Goal: Check status: Check status

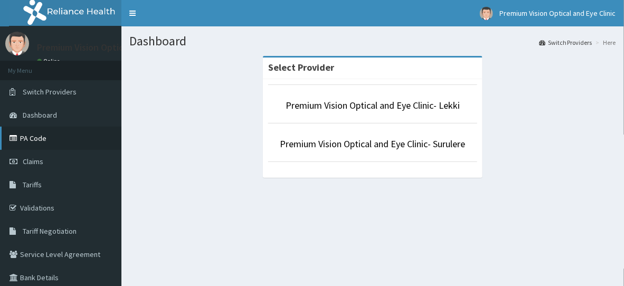
click at [61, 146] on link "PA Code" at bounding box center [60, 138] width 121 height 23
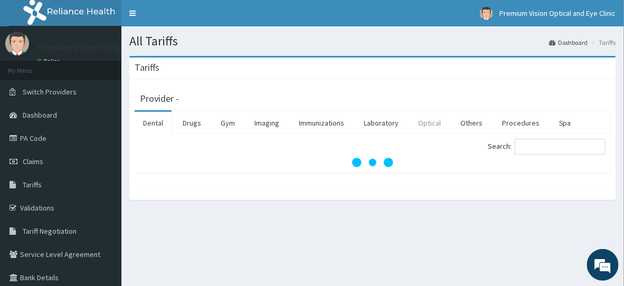
click at [422, 125] on link "Optical" at bounding box center [430, 123] width 40 height 22
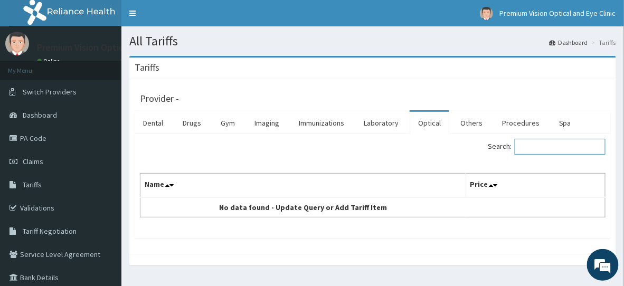
click at [542, 145] on input "Search:" at bounding box center [560, 147] width 91 height 16
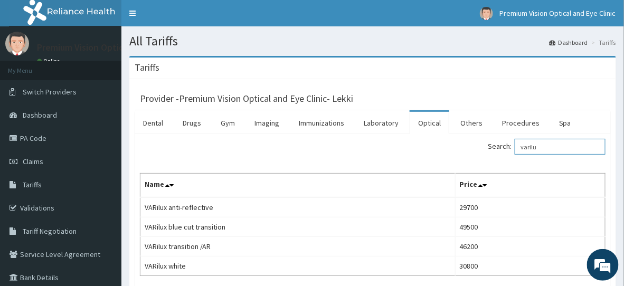
click at [570, 148] on input "varilu" at bounding box center [560, 147] width 91 height 16
type input "v"
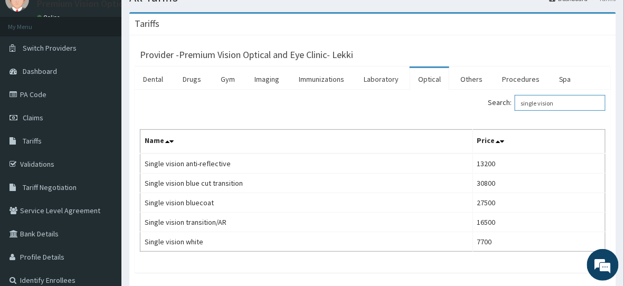
scroll to position [44, 0]
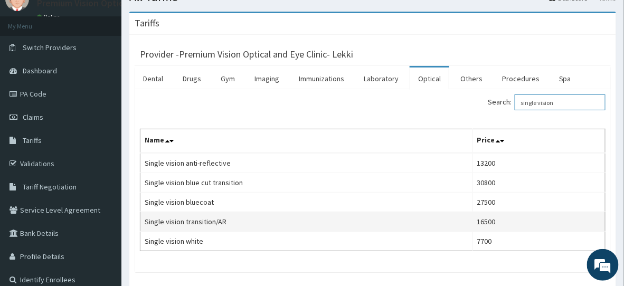
type input "single vision"
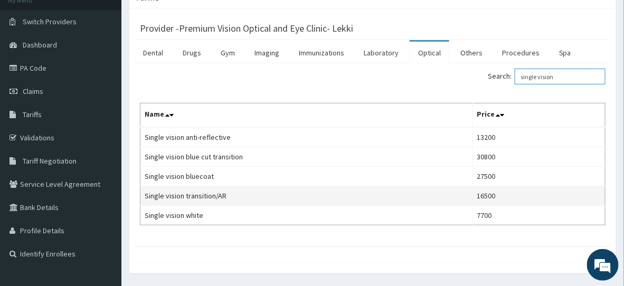
scroll to position [79, 0]
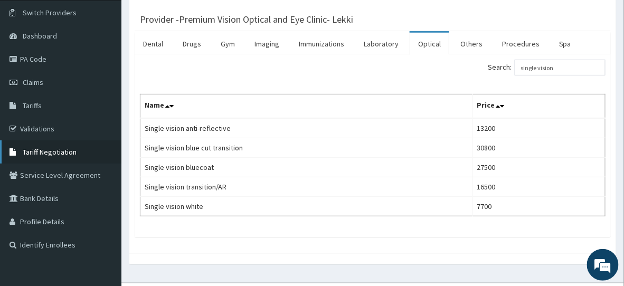
click at [67, 156] on link "Tariff Negotiation" at bounding box center [60, 151] width 121 height 23
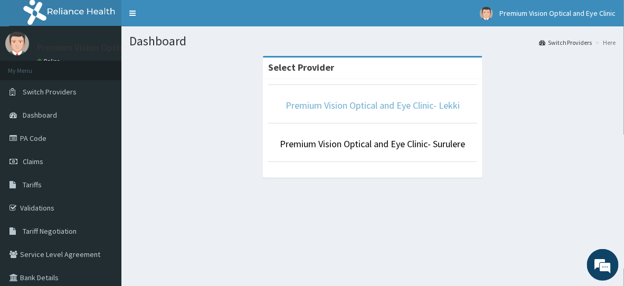
click at [417, 100] on link "Premium Vision Optical and Eye Clinic- Lekki" at bounding box center [373, 105] width 174 height 12
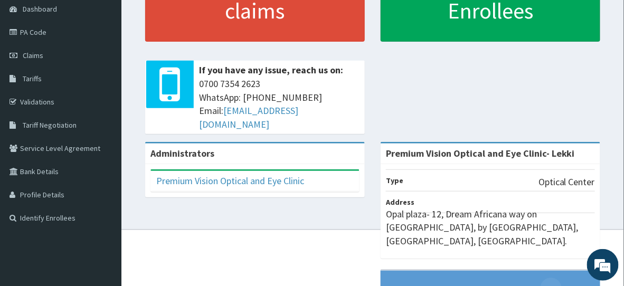
scroll to position [106, 0]
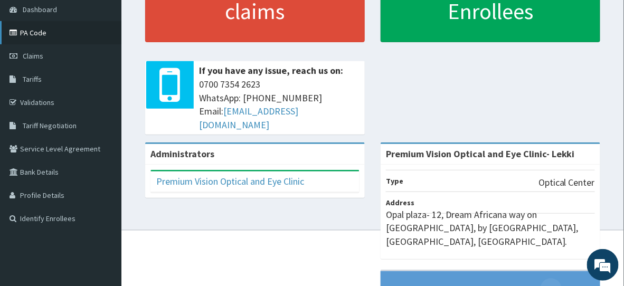
click at [31, 34] on link "PA Code" at bounding box center [60, 32] width 121 height 23
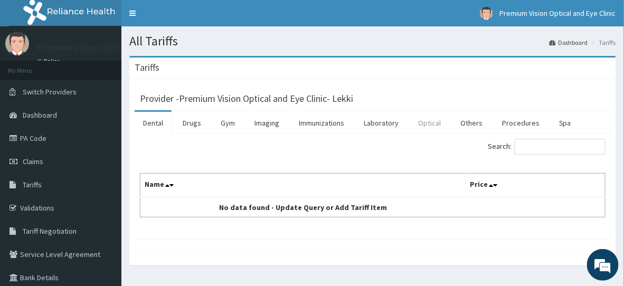
click at [427, 130] on link "Optical" at bounding box center [430, 123] width 40 height 22
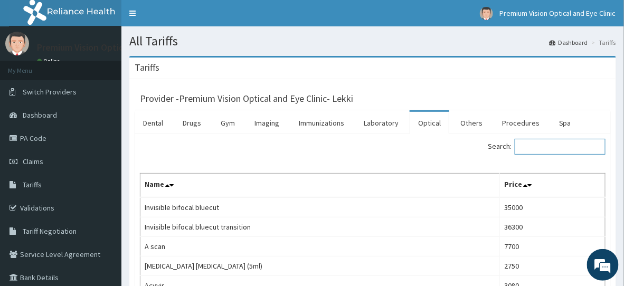
click at [546, 145] on input "Search:" at bounding box center [560, 147] width 91 height 16
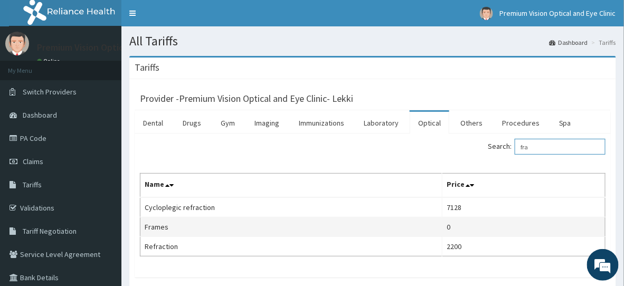
type input "fra"
click at [484, 222] on td "0" at bounding box center [524, 228] width 163 height 20
click at [495, 228] on td "0" at bounding box center [524, 228] width 163 height 20
click at [494, 228] on td "0" at bounding box center [524, 228] width 163 height 20
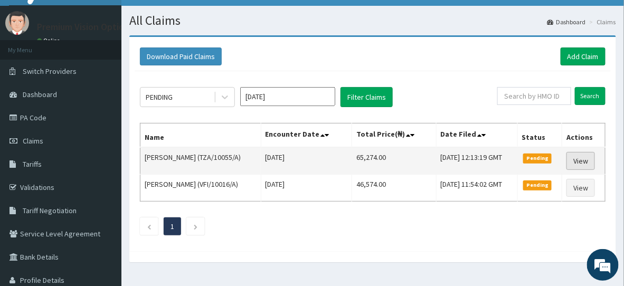
click at [584, 160] on link "View" at bounding box center [581, 161] width 29 height 18
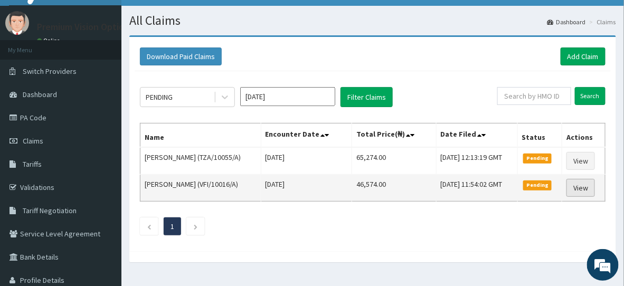
click at [581, 186] on link "View" at bounding box center [581, 188] width 29 height 18
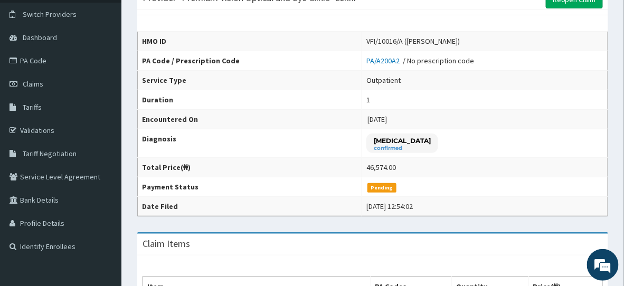
scroll to position [75, 0]
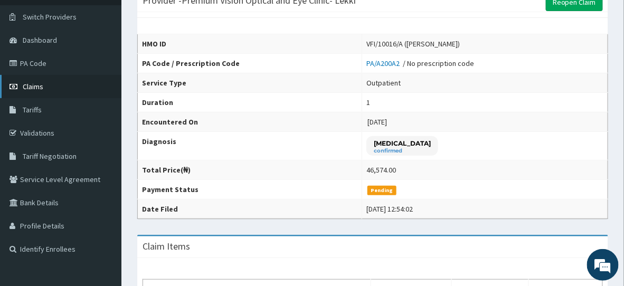
click at [35, 93] on link "Claims" at bounding box center [60, 86] width 121 height 23
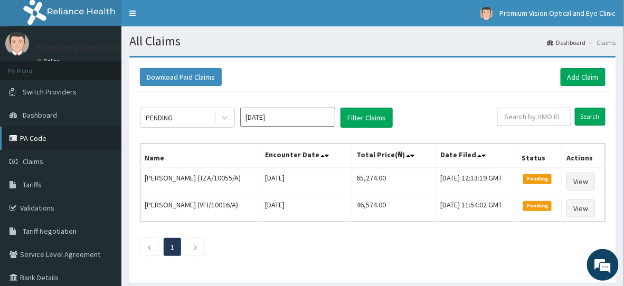
click at [46, 143] on link "PA Code" at bounding box center [60, 138] width 121 height 23
